Goal: Task Accomplishment & Management: Manage account settings

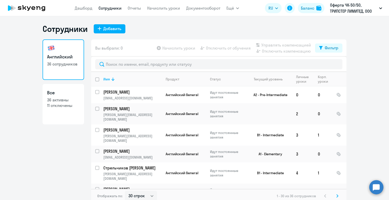
select select "30"
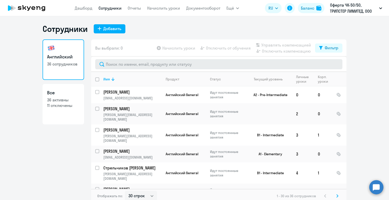
click at [116, 66] on input "text" at bounding box center [218, 64] width 247 height 10
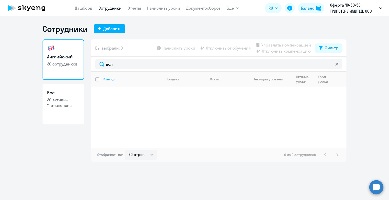
drag, startPoint x: 119, startPoint y: 63, endPoint x: 92, endPoint y: 64, distance: 26.6
click at [92, 64] on div "вол" at bounding box center [218, 64] width 255 height 15
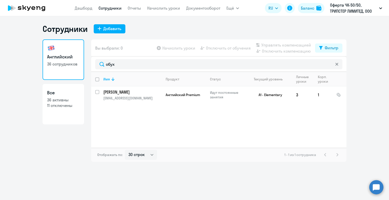
type input "обух"
click at [114, 92] on p "[PERSON_NAME]" at bounding box center [131, 92] width 57 height 6
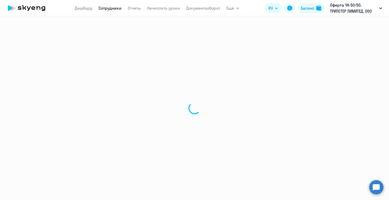
select select "english"
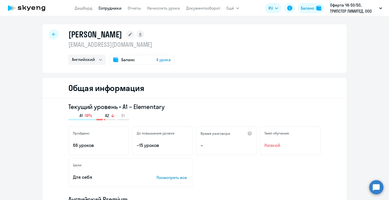
click at [49, 33] on div at bounding box center [54, 34] width 10 height 10
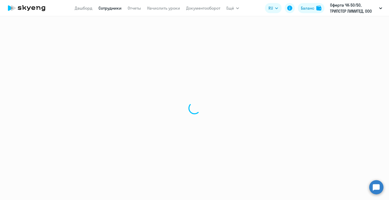
select select "30"
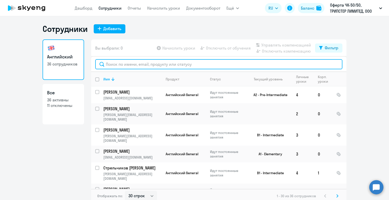
click at [113, 64] on input "text" at bounding box center [218, 64] width 247 height 10
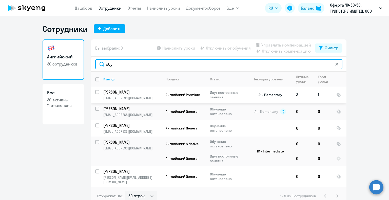
type input "обу"
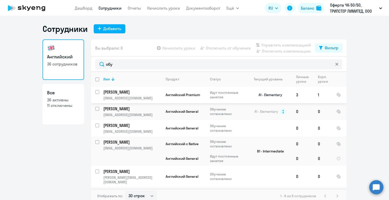
click at [123, 94] on p "[PERSON_NAME]" at bounding box center [131, 92] width 57 height 6
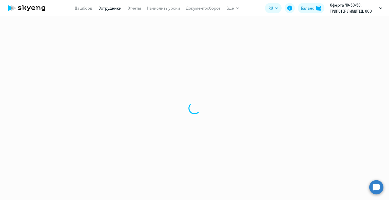
select select "english"
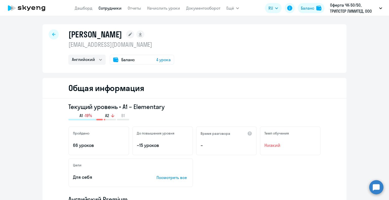
click at [51, 32] on div at bounding box center [54, 34] width 10 height 10
select select "30"
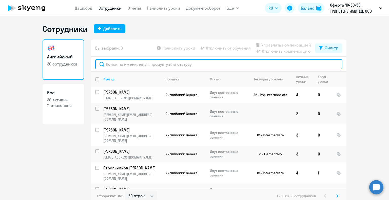
click at [116, 65] on input "text" at bounding box center [218, 64] width 247 height 10
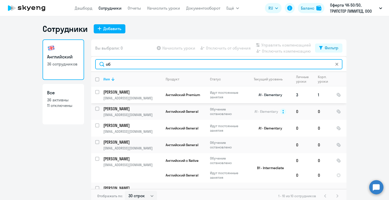
type input "об"
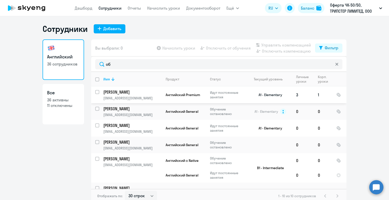
click at [97, 91] on input "select row 37637092" at bounding box center [100, 95] width 10 height 10
checkbox input "true"
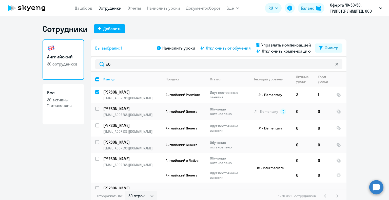
drag, startPoint x: 222, startPoint y: 51, endPoint x: 223, endPoint y: 48, distance: 2.5
click at [223, 49] on span "Отключить от обучения" at bounding box center [228, 48] width 45 height 6
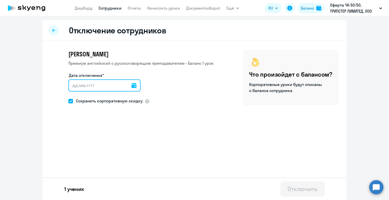
click at [93, 87] on input "Дата отключения*" at bounding box center [104, 86] width 72 height 12
click at [131, 86] on icon at bounding box center [133, 85] width 5 height 5
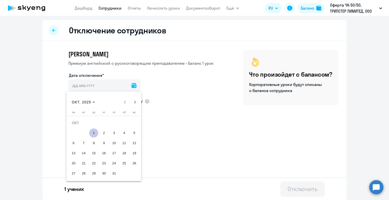
click at [93, 133] on span "1" at bounding box center [93, 133] width 9 height 9
type input "[DATE]"
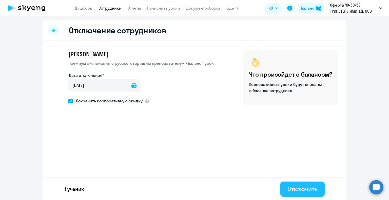
click at [303, 190] on div "Отключить" at bounding box center [302, 189] width 30 height 8
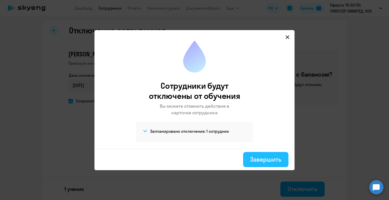
click at [267, 160] on div "Завершить" at bounding box center [265, 160] width 31 height 8
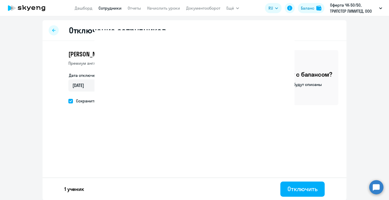
select select "30"
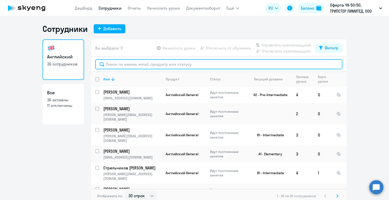
click at [108, 62] on input "text" at bounding box center [218, 64] width 247 height 10
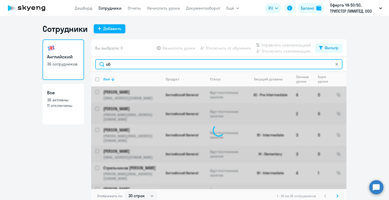
type input "об"
